Goal: Task Accomplishment & Management: Manage account settings

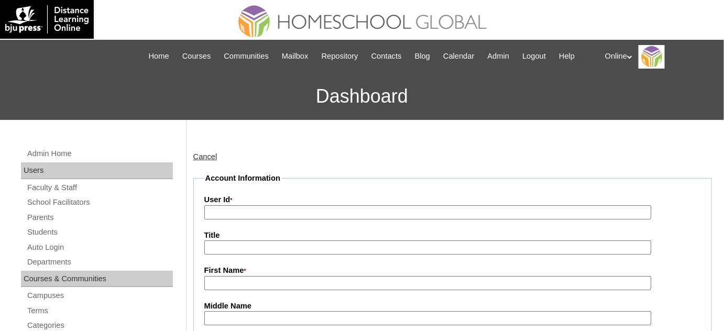
click at [208, 154] on link "Cancel" at bounding box center [205, 156] width 24 height 8
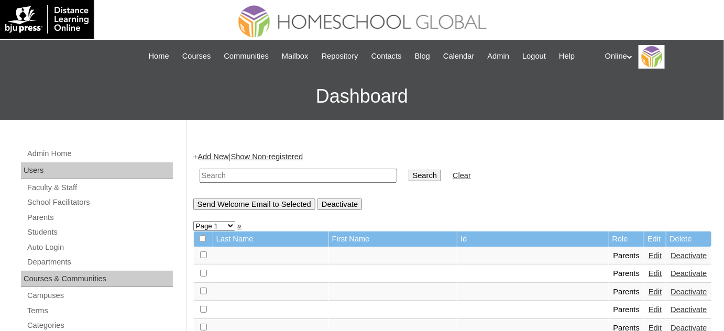
click at [271, 169] on input "text" at bounding box center [299, 176] width 198 height 14
click at [274, 173] on input "text" at bounding box center [299, 176] width 198 height 14
type input "zumel"
click at [409, 170] on input "Search" at bounding box center [425, 176] width 32 height 12
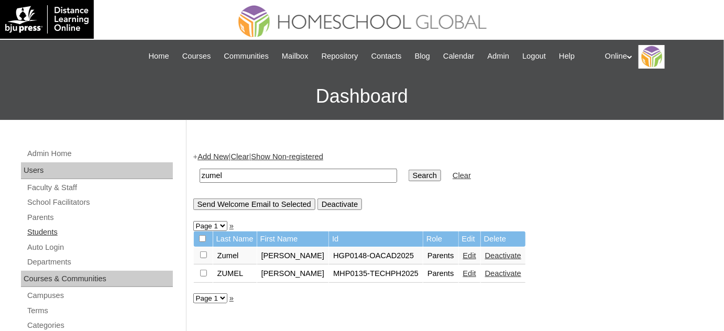
click at [71, 229] on link "Students" at bounding box center [99, 232] width 147 height 13
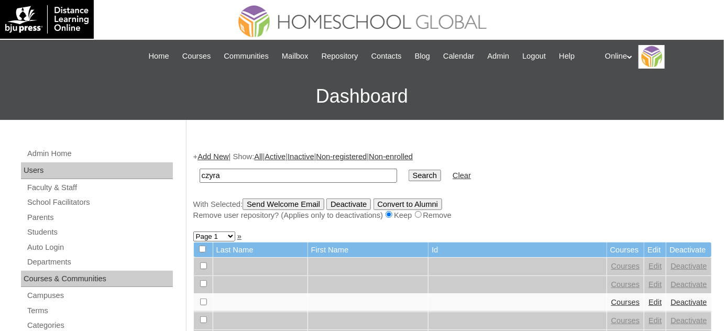
type input "czyra"
click at [409, 170] on input "Search" at bounding box center [425, 176] width 32 height 12
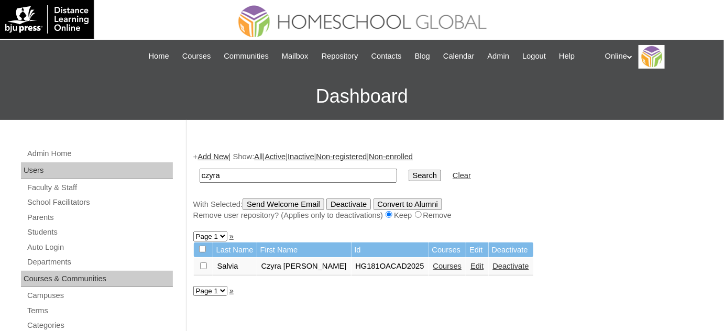
click at [433, 263] on link "Courses" at bounding box center [447, 266] width 29 height 8
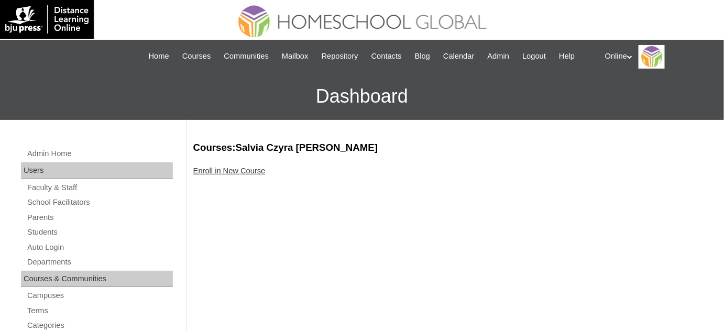
click at [232, 172] on link "Enroll in New Course" at bounding box center [229, 171] width 72 height 8
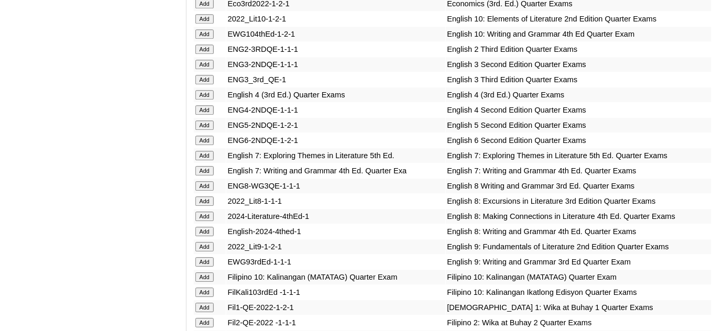
scroll to position [857, 0]
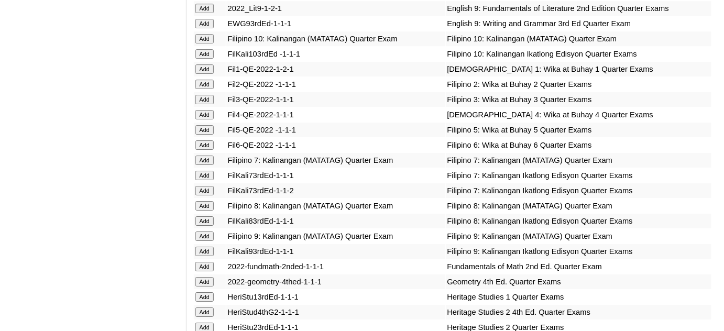
scroll to position [1095, 0]
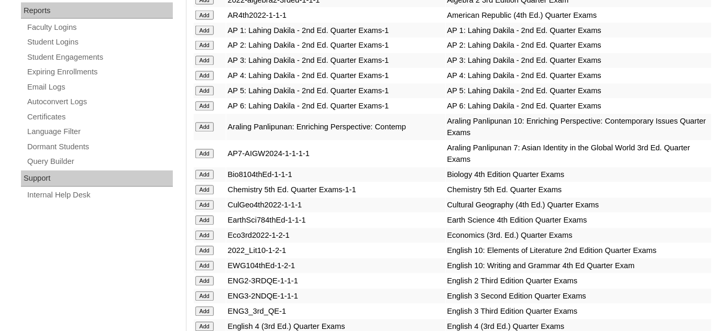
scroll to position [619, 0]
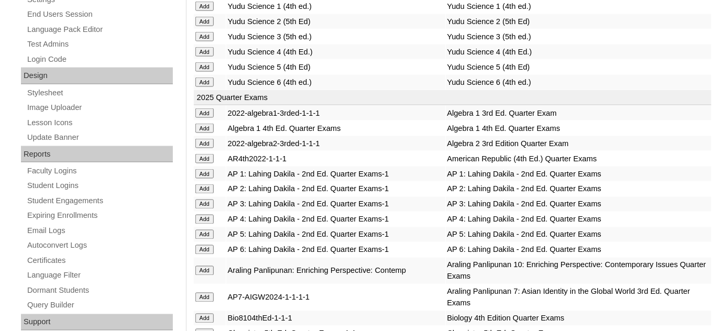
scroll to position [476, 0]
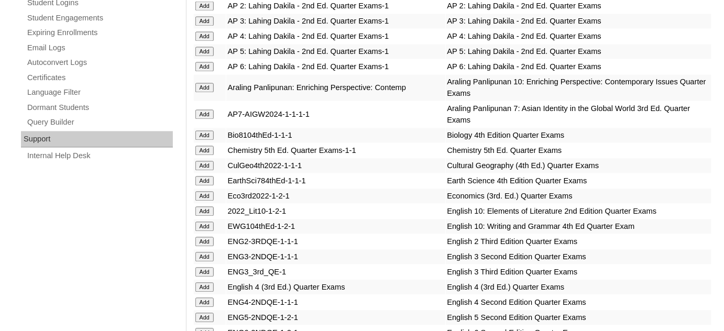
scroll to position [667, 0]
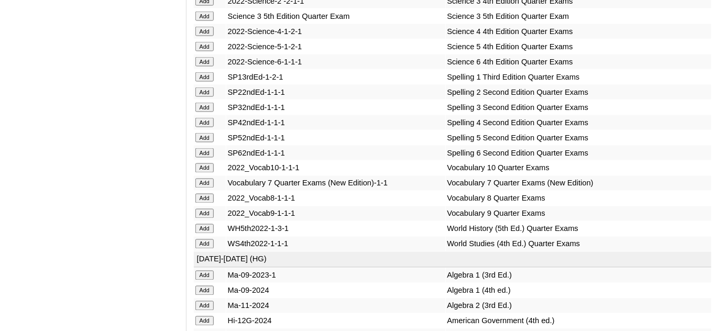
scroll to position [1858, 0]
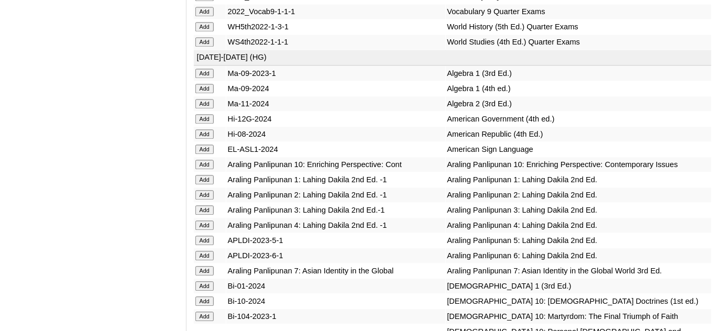
scroll to position [2048, 0]
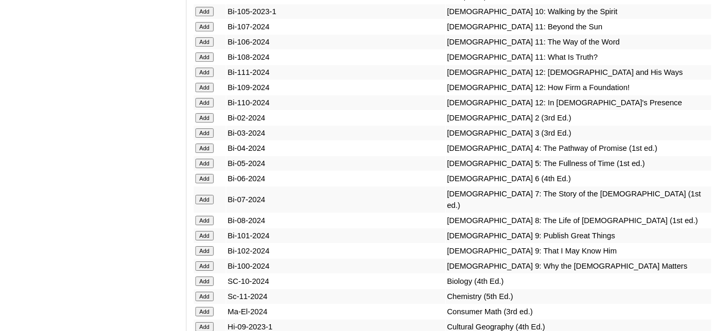
scroll to position [2382, 0]
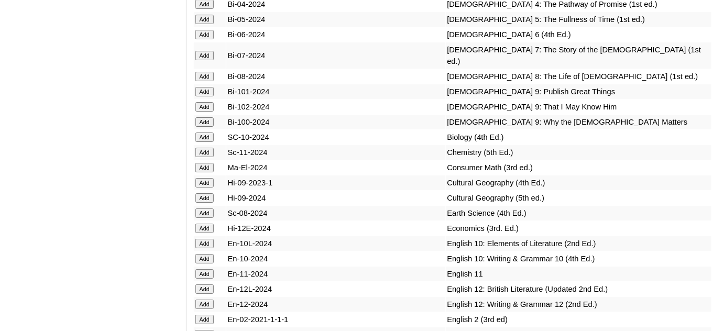
scroll to position [2525, 0]
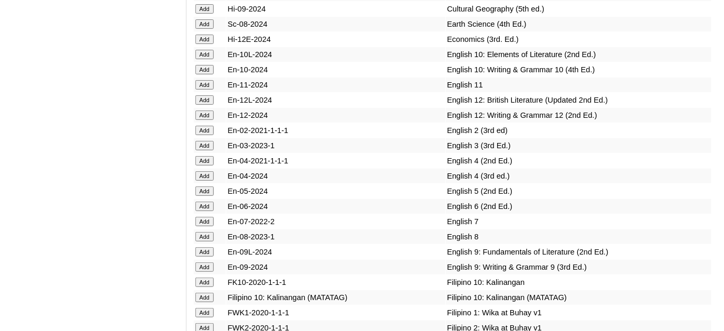
scroll to position [2715, 0]
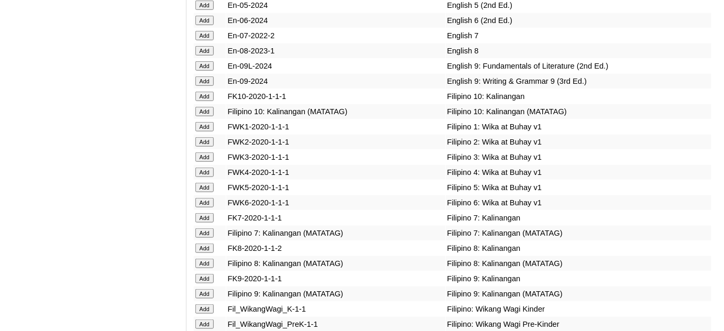
scroll to position [2906, 0]
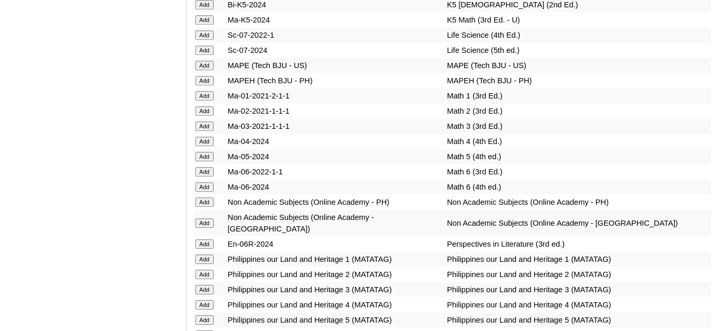
scroll to position [3525, 0]
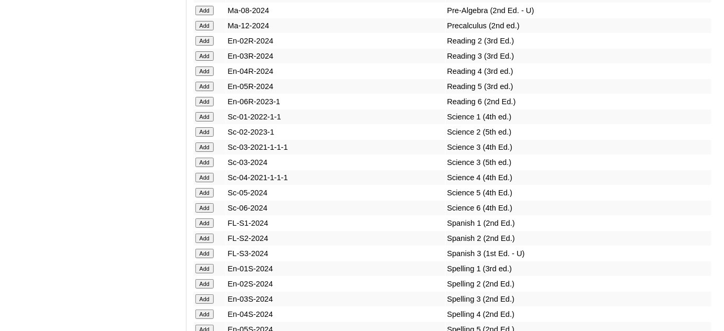
scroll to position [3906, 0]
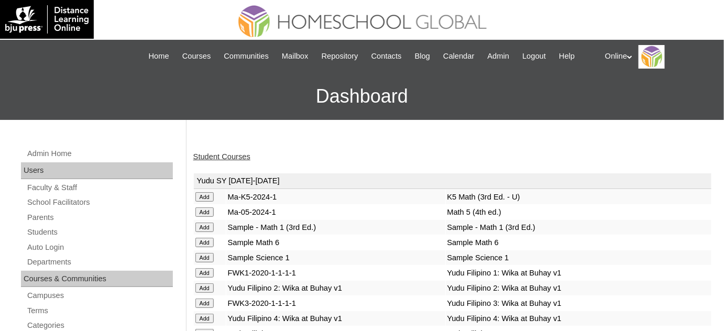
click at [248, 157] on link "Student Courses" at bounding box center [221, 156] width 57 height 8
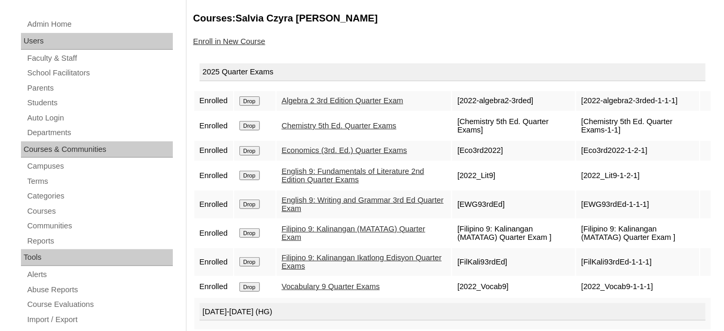
scroll to position [143, 0]
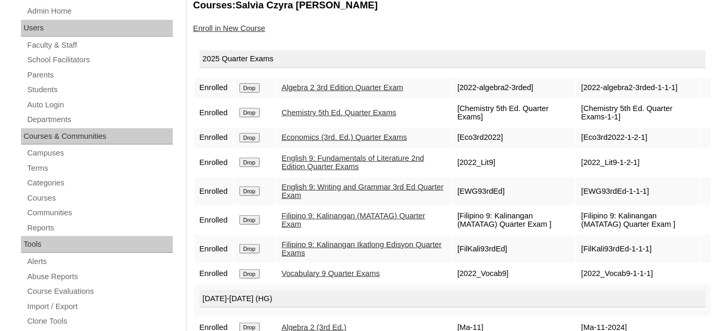
click at [258, 93] on input "Drop" at bounding box center [249, 87] width 20 height 9
